Goal: Find specific page/section: Find specific page/section

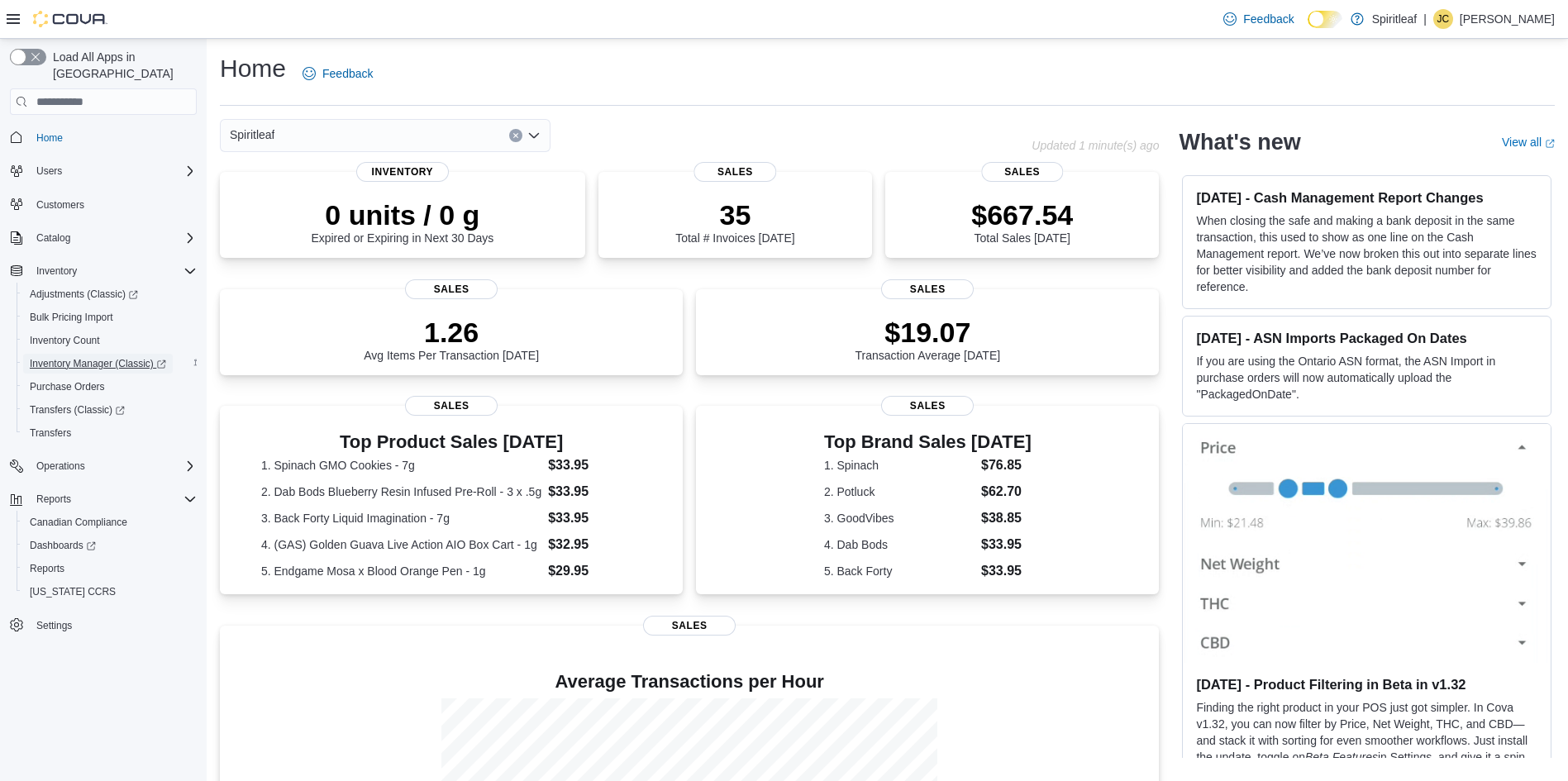
click at [107, 357] on span "Inventory Manager (Classic)" at bounding box center [98, 363] width 136 height 13
